Goal: Transaction & Acquisition: Purchase product/service

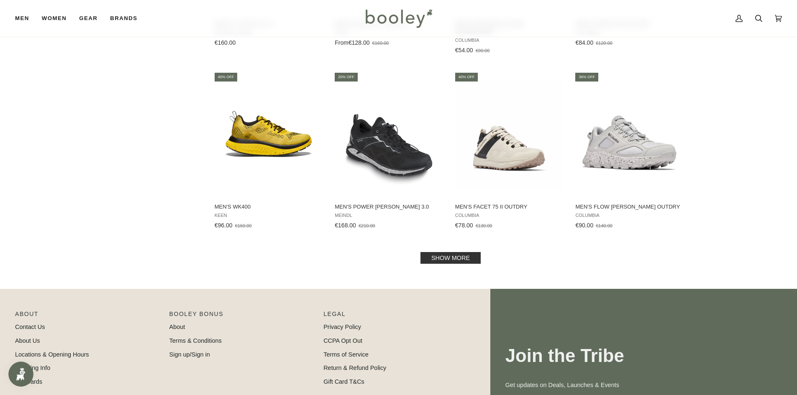
scroll to position [795, 0]
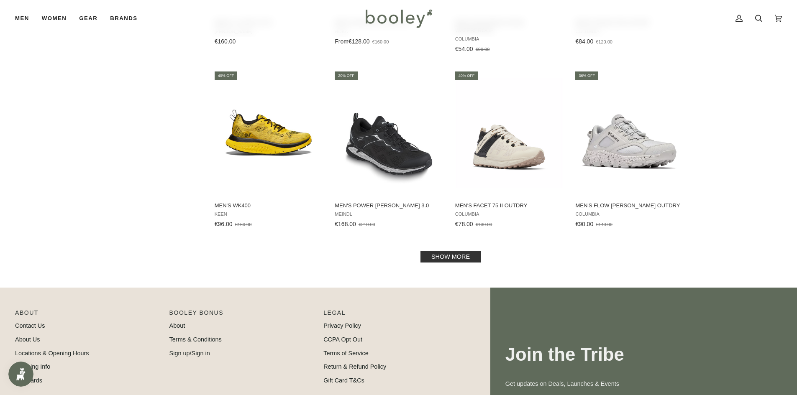
click at [461, 256] on link "Show more" at bounding box center [450, 257] width 60 height 12
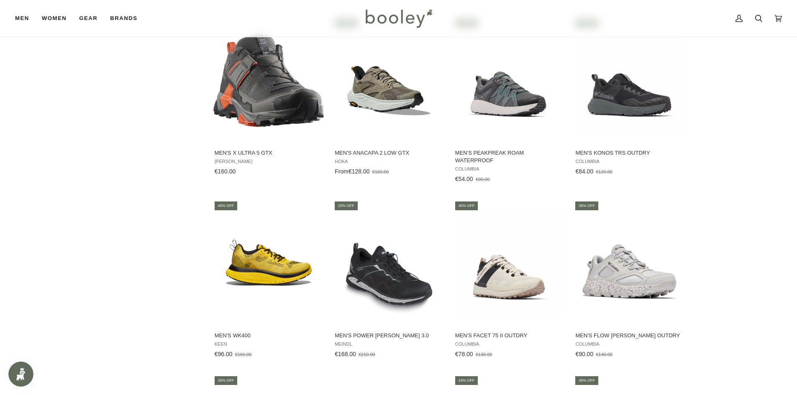
scroll to position [418, 0]
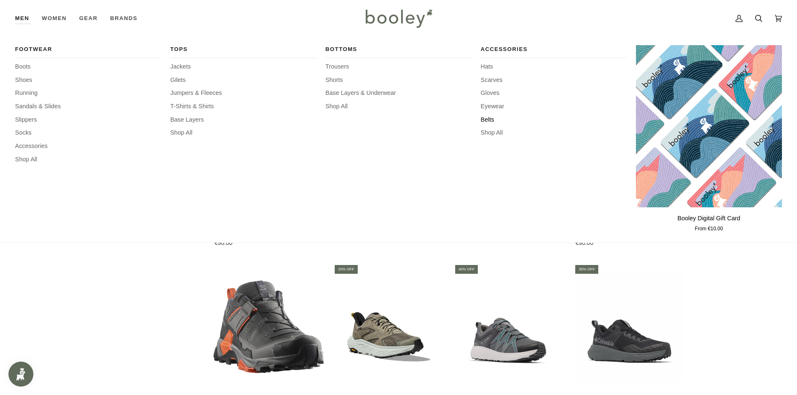
click at [480, 119] on div "Footwear Boots Shoes Running Sandals & Slides Slippers Socks Accessories Shop A…" at bounding box center [398, 140] width 767 height 206
click at [484, 118] on span "Belts" at bounding box center [553, 119] width 146 height 9
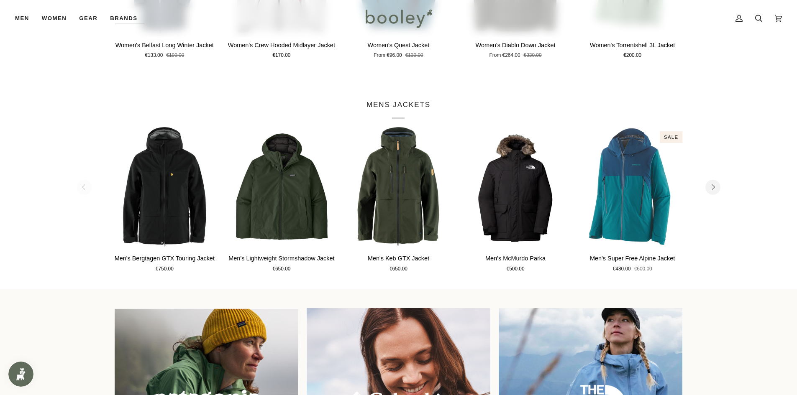
scroll to position [502, 0]
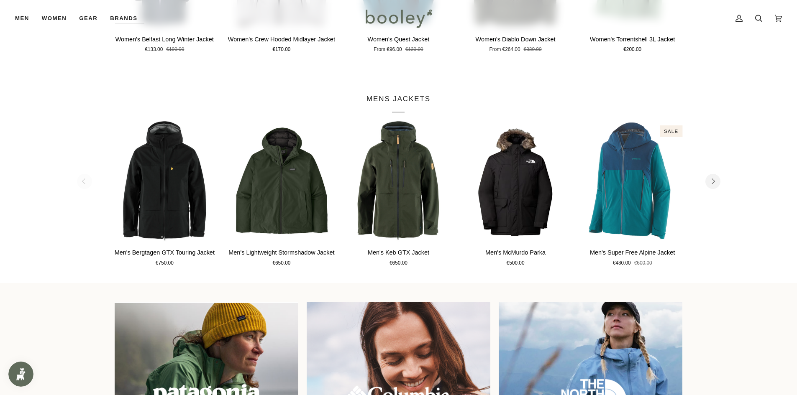
click at [711, 184] on button "Next" at bounding box center [712, 181] width 15 height 15
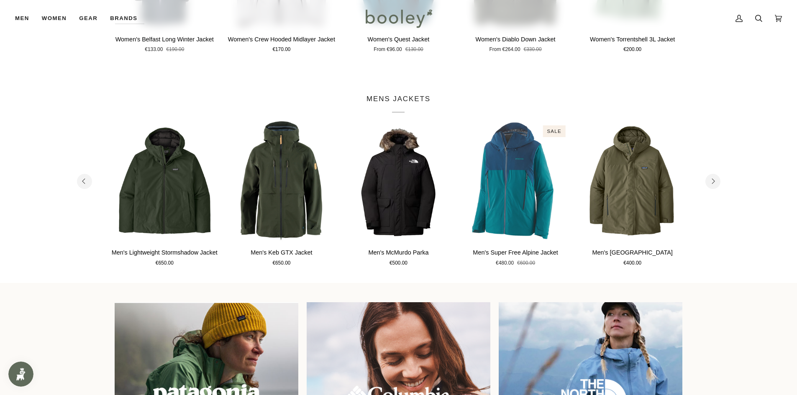
click at [710, 183] on icon "Next" at bounding box center [712, 181] width 5 height 5
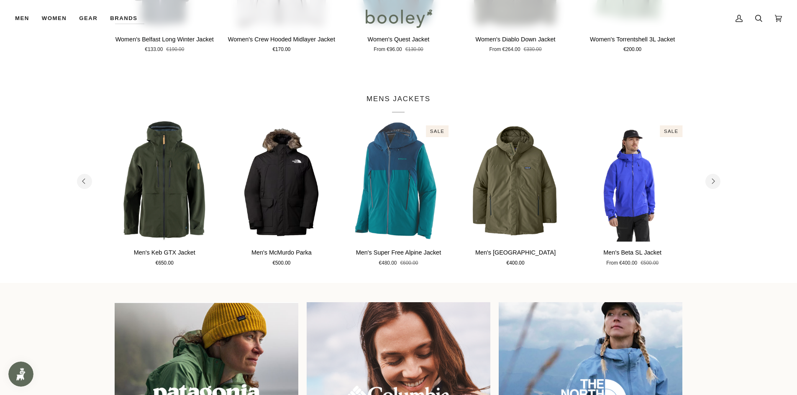
click at [710, 183] on icon "Next" at bounding box center [712, 181] width 5 height 5
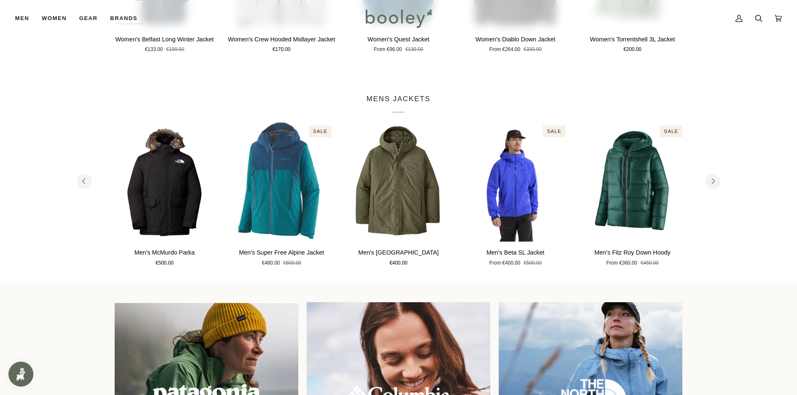
click at [710, 183] on icon "Next" at bounding box center [712, 181] width 5 height 5
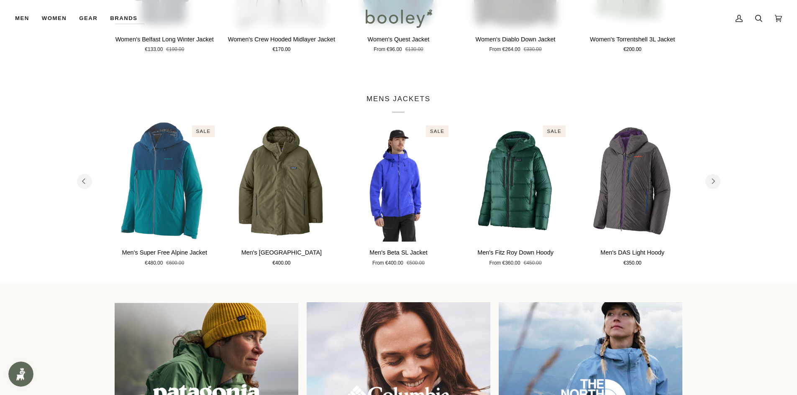
click at [710, 183] on icon "Next" at bounding box center [712, 181] width 5 height 5
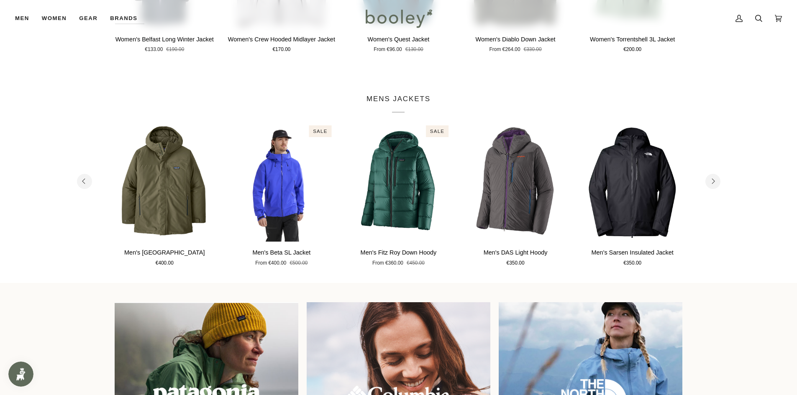
click at [710, 183] on icon "Next" at bounding box center [712, 181] width 5 height 5
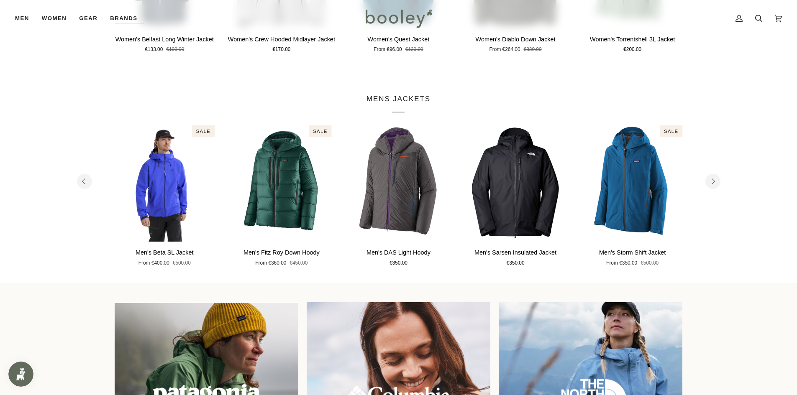
click at [710, 183] on icon "Next" at bounding box center [712, 181] width 5 height 5
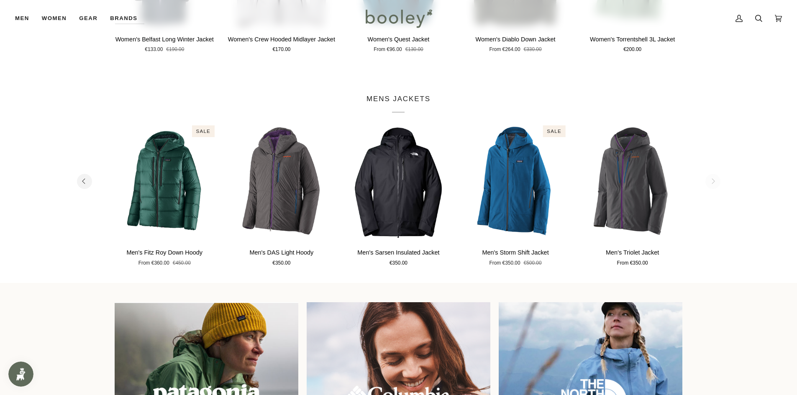
click at [710, 183] on section "MENS JACKETS 1 2 3 4 5 6" at bounding box center [398, 181] width 797 height 204
click at [711, 181] on section "MENS JACKETS 1 2 3 4 5 6" at bounding box center [398, 181] width 797 height 204
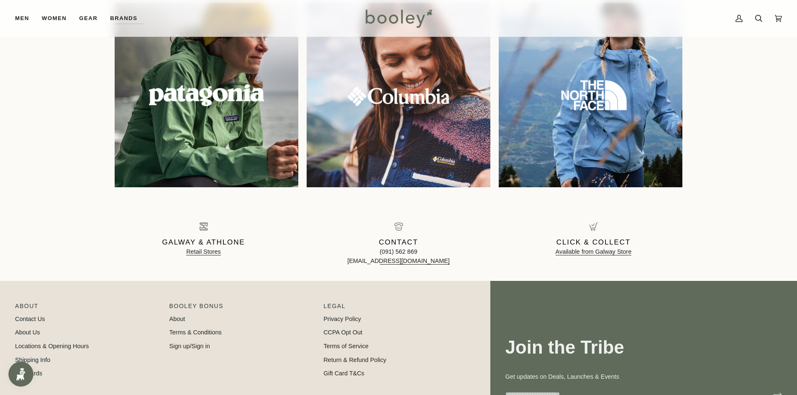
scroll to position [753, 0]
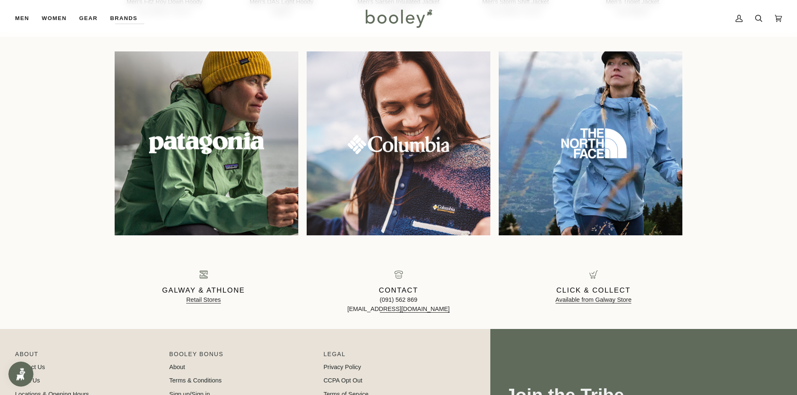
click at [206, 136] on img at bounding box center [206, 143] width 198 height 198
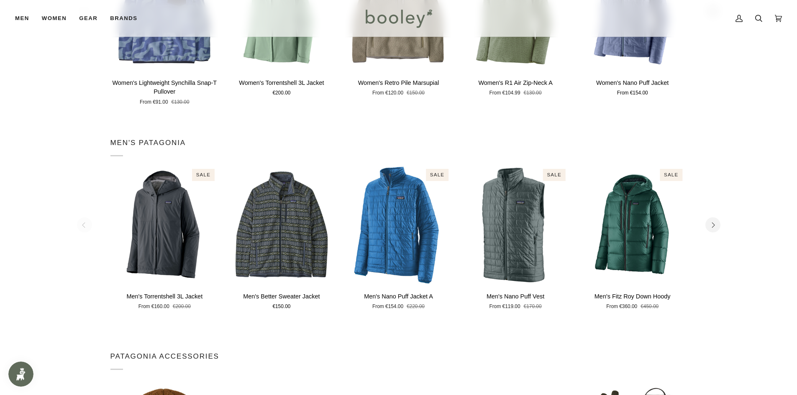
scroll to position [418, 0]
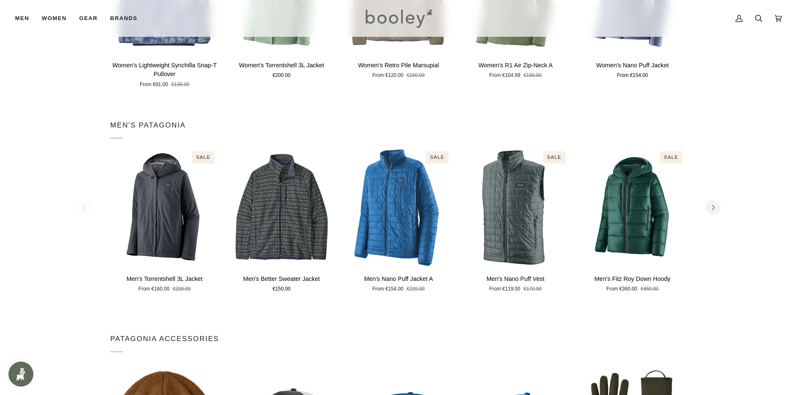
click at [710, 209] on icon "Next" at bounding box center [712, 207] width 5 height 5
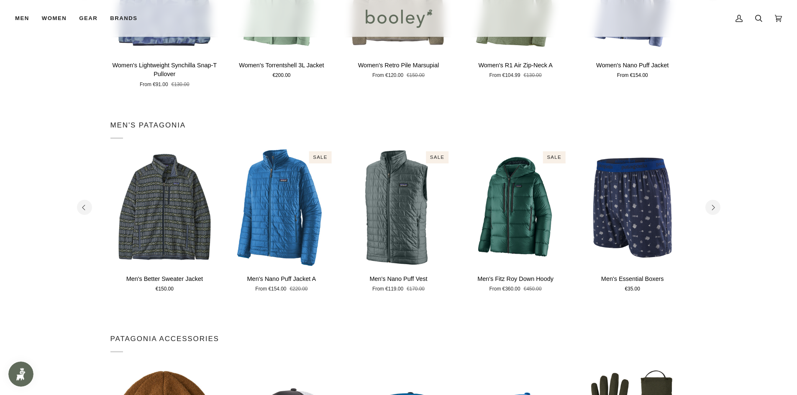
click at [710, 209] on icon "Next" at bounding box center [712, 207] width 5 height 5
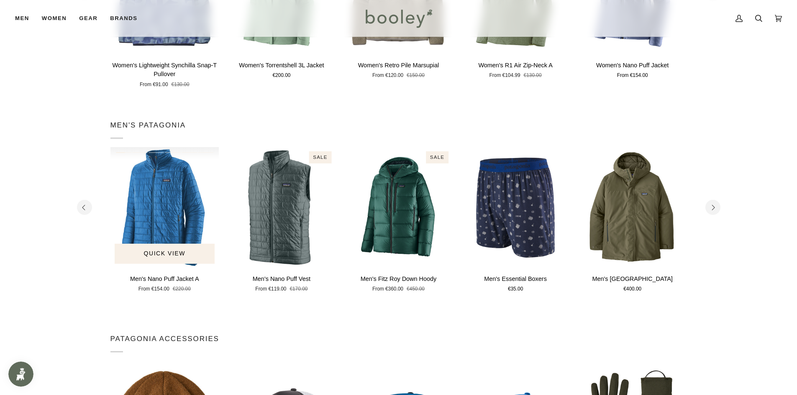
click at [151, 216] on img "Men's Nano Puff Jacket A" at bounding box center [164, 207] width 109 height 120
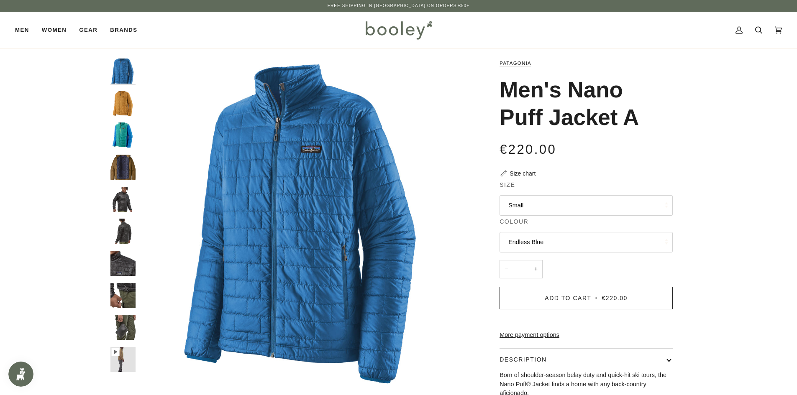
click at [588, 247] on button "Endless Blue" at bounding box center [585, 242] width 173 height 20
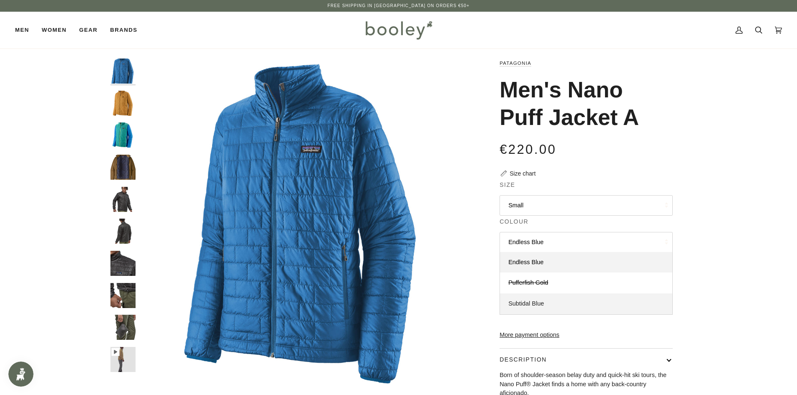
click at [536, 302] on span "Subtidal Blue" at bounding box center [526, 303] width 36 height 7
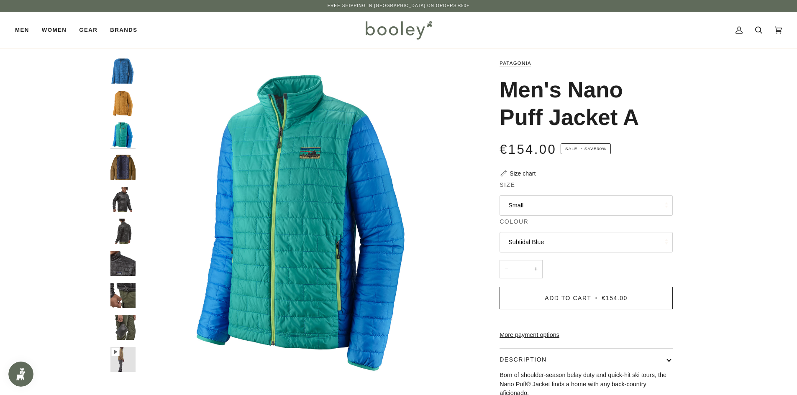
click at [520, 238] on button "Subtidal Blue" at bounding box center [585, 242] width 173 height 20
click at [522, 285] on span "Pufferfish Gold" at bounding box center [528, 282] width 40 height 7
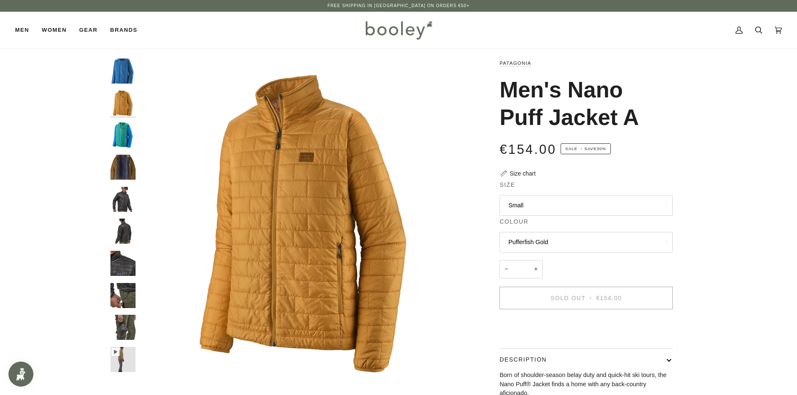
click at [518, 240] on button "Pufferfish Gold" at bounding box center [585, 242] width 173 height 20
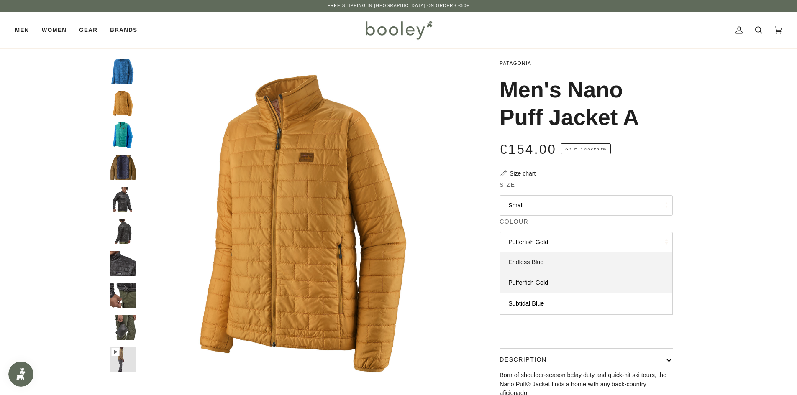
click at [523, 263] on span "Endless Blue" at bounding box center [525, 262] width 35 height 7
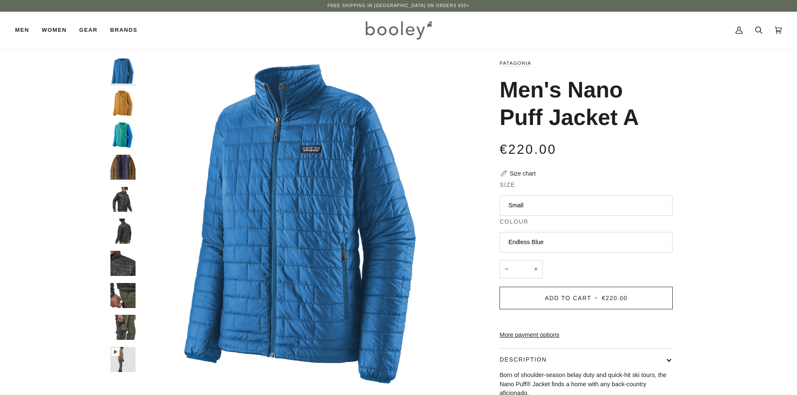
click at [522, 209] on button "Small" at bounding box center [585, 205] width 173 height 20
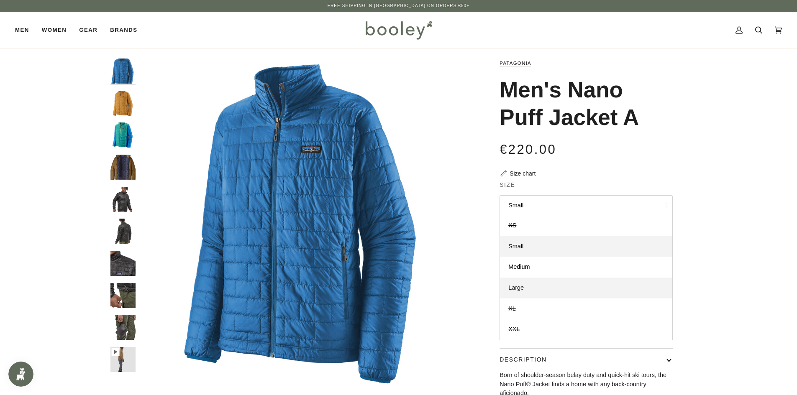
click at [514, 292] on link "Large" at bounding box center [586, 288] width 172 height 21
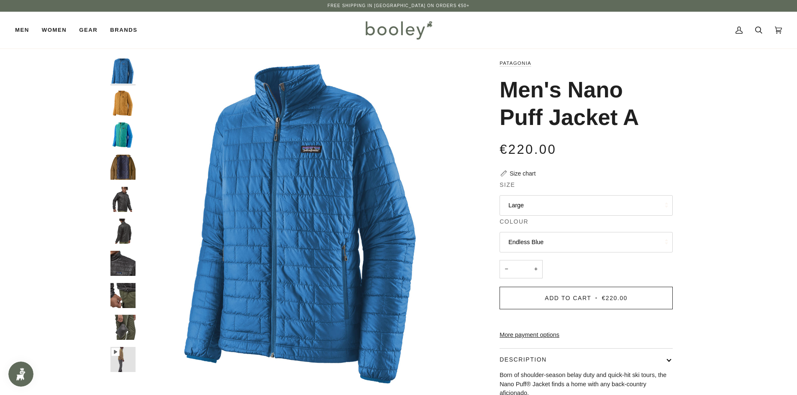
click at [523, 240] on button "Endless Blue" at bounding box center [585, 242] width 173 height 20
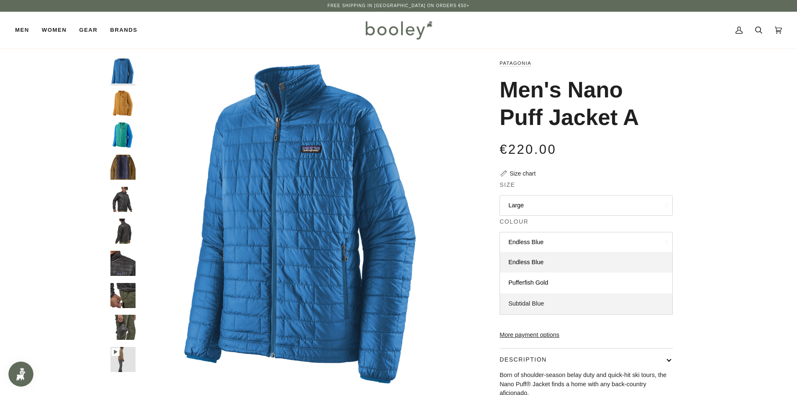
click at [519, 304] on span "Subtidal Blue" at bounding box center [526, 303] width 36 height 7
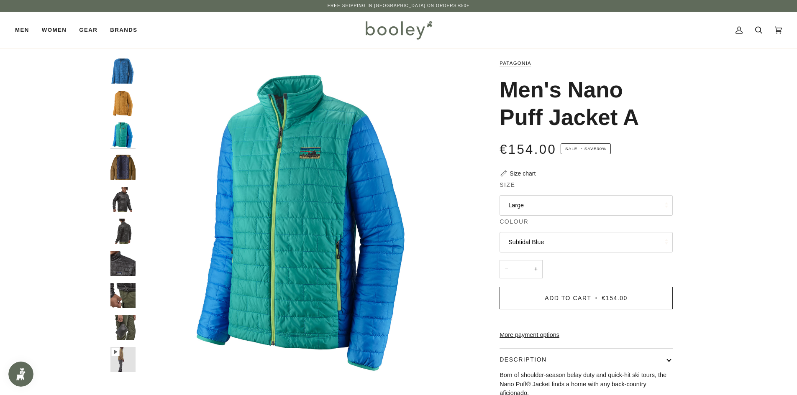
click at [523, 204] on button "Large" at bounding box center [585, 205] width 173 height 20
click at [382, 231] on img "Patagonia Men's Nano Puff Jacket Subtidal Blue - Booley Galway" at bounding box center [305, 224] width 331 height 331
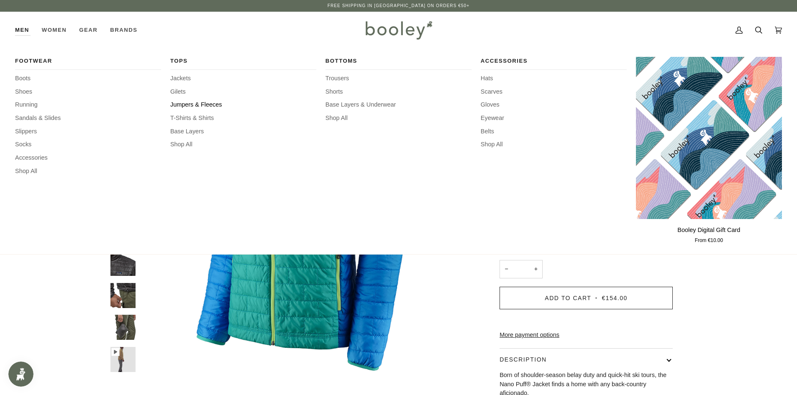
click at [191, 104] on span "Jumpers & Fleeces" at bounding box center [243, 104] width 146 height 9
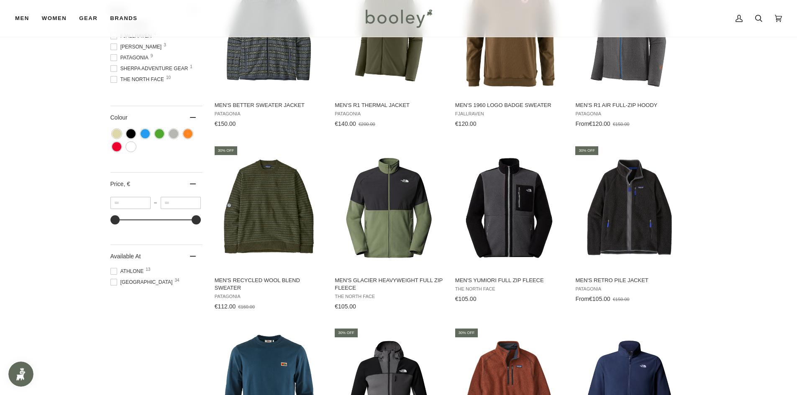
scroll to position [376, 0]
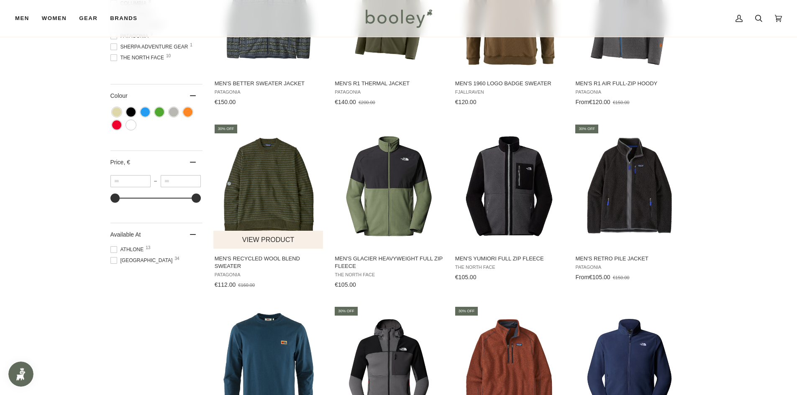
click at [273, 174] on img "Men's Recycled Wool Blend Sweater" at bounding box center [268, 185] width 111 height 111
